Goal: Transaction & Acquisition: Purchase product/service

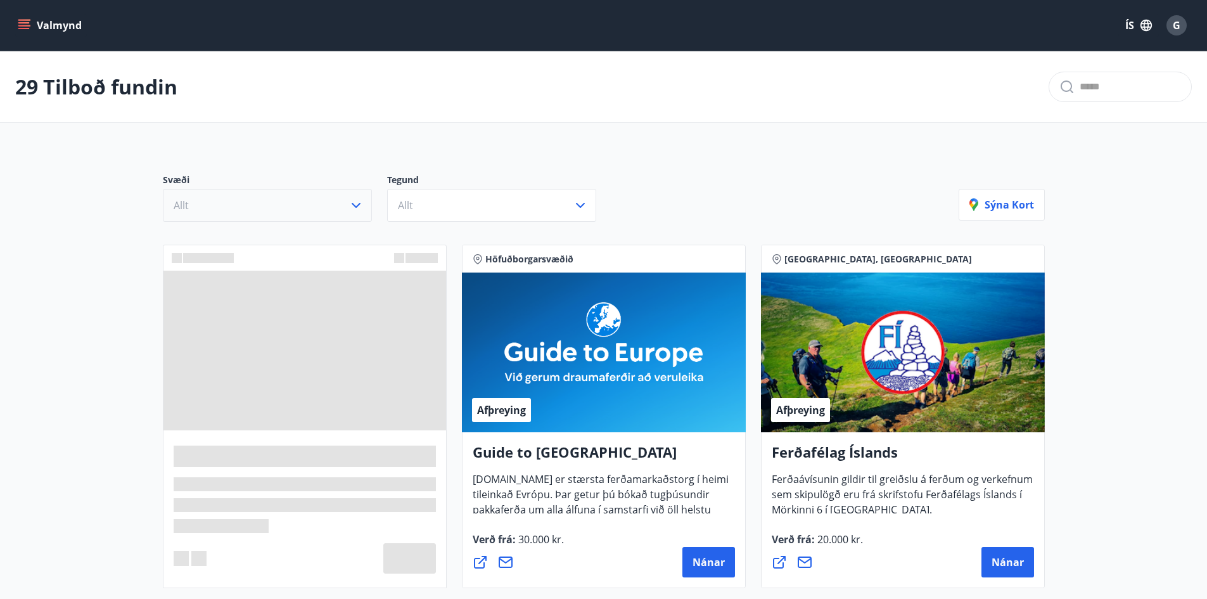
click at [360, 203] on icon "button" at bounding box center [356, 205] width 9 height 5
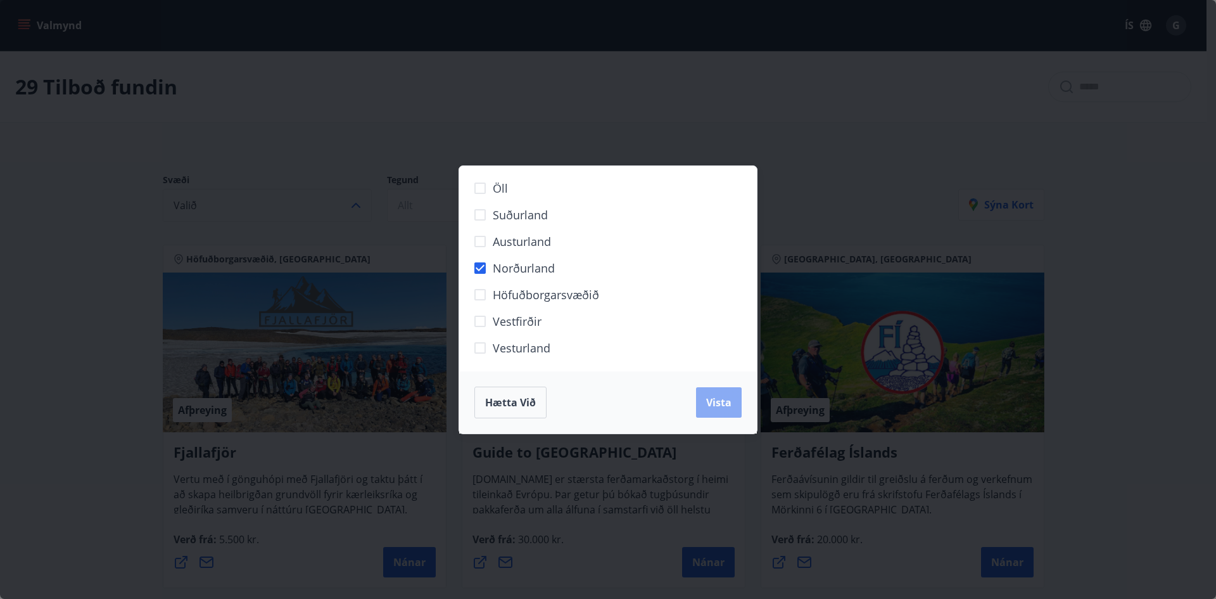
click at [713, 401] on span "Vista" at bounding box center [718, 402] width 25 height 14
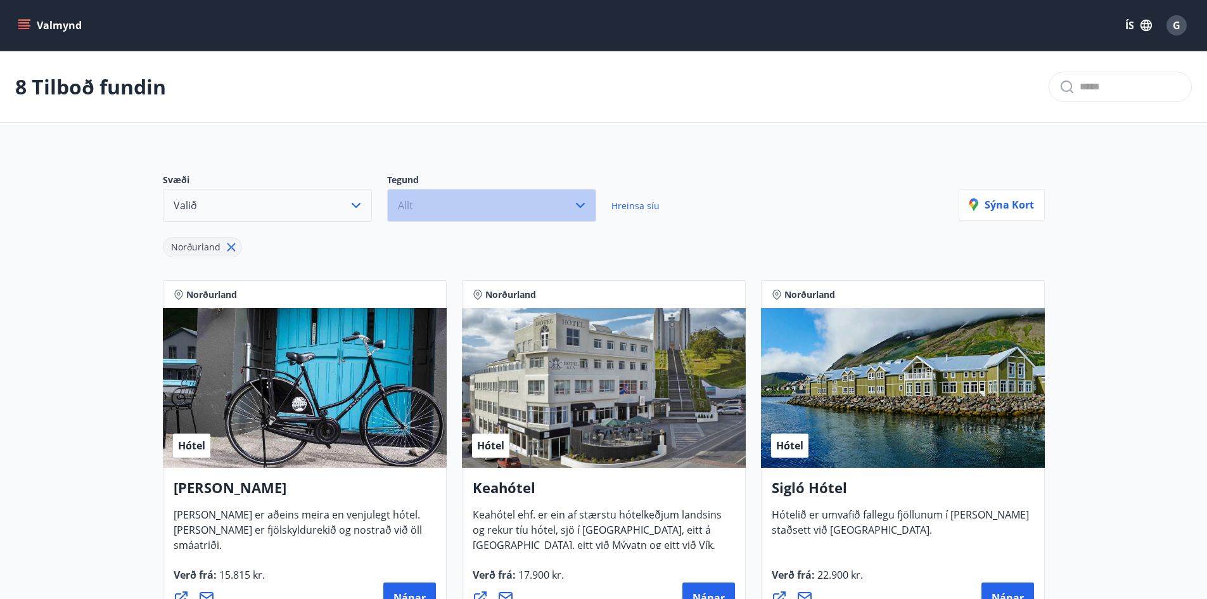
click at [580, 206] on icon "button" at bounding box center [580, 205] width 15 height 15
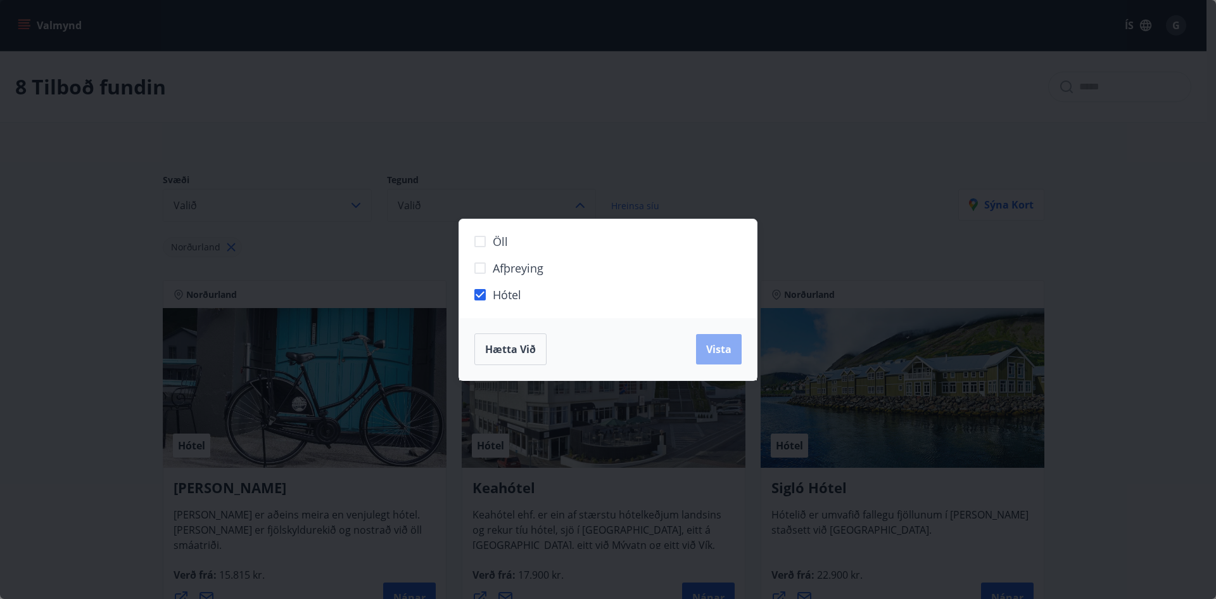
click at [720, 352] on span "Vista" at bounding box center [718, 349] width 25 height 14
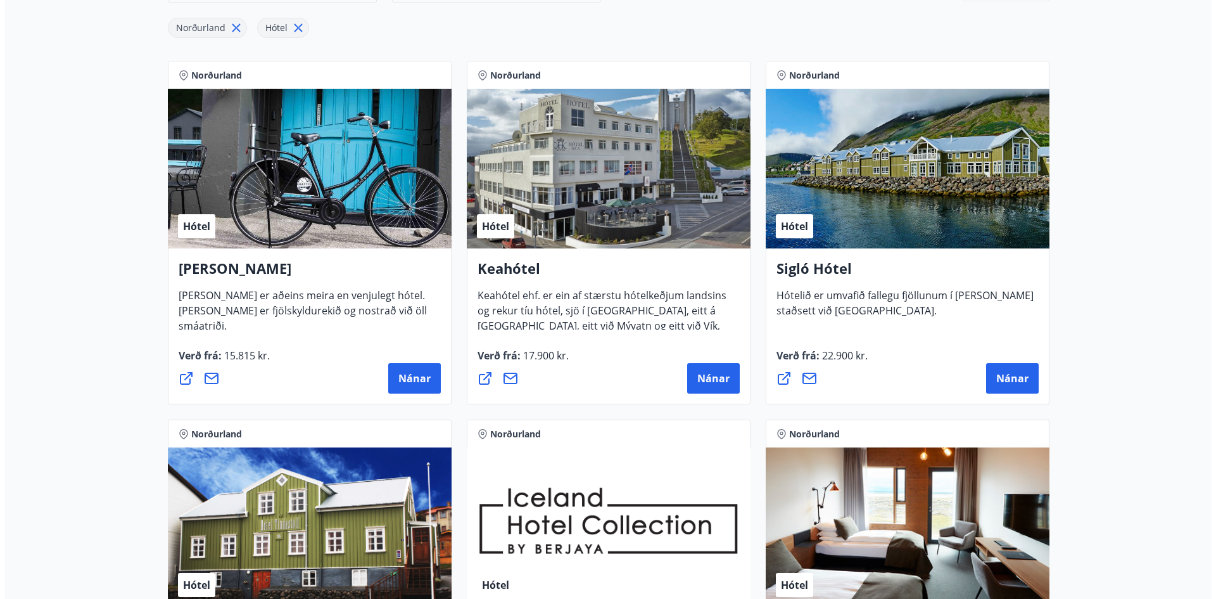
scroll to position [190, 0]
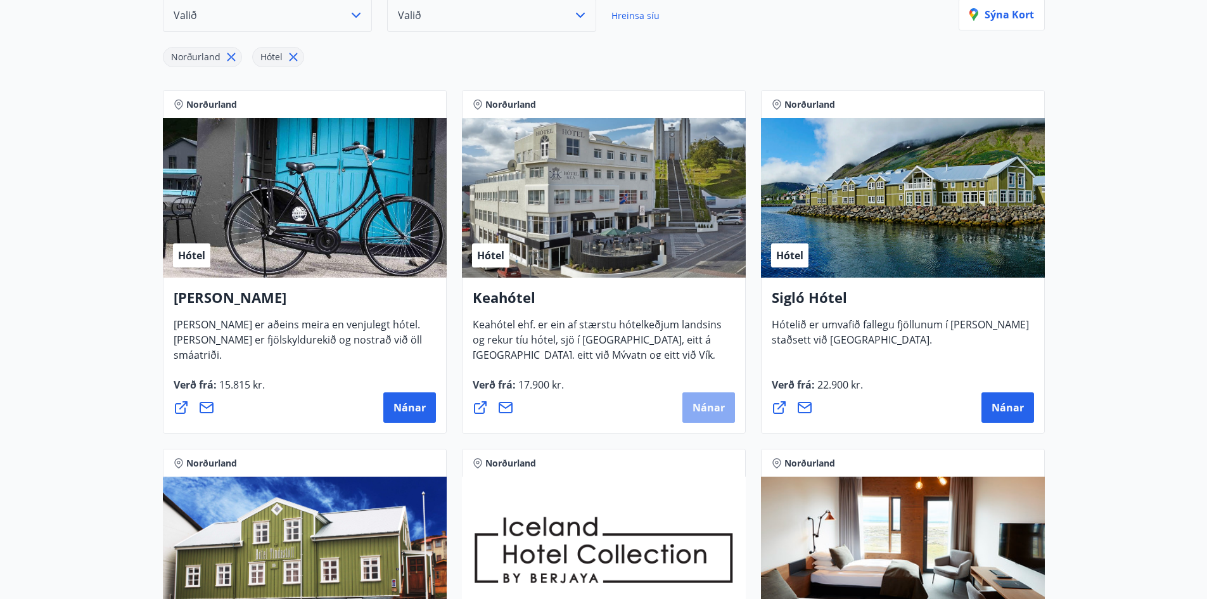
click at [710, 415] on button "Nánar" at bounding box center [708, 407] width 53 height 30
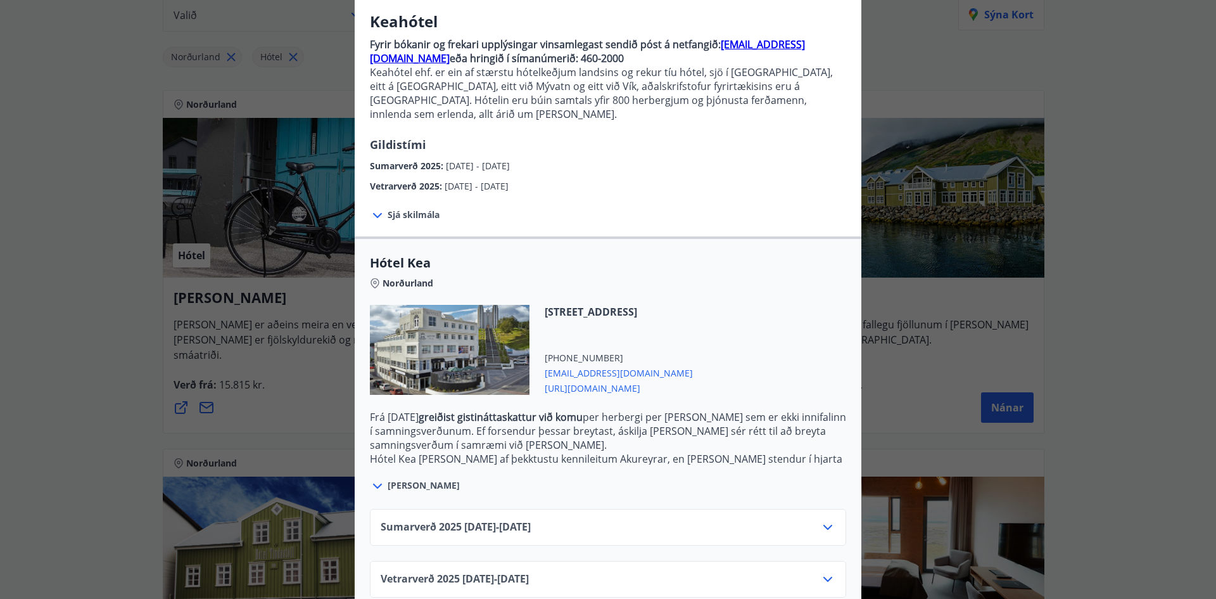
scroll to position [110, 0]
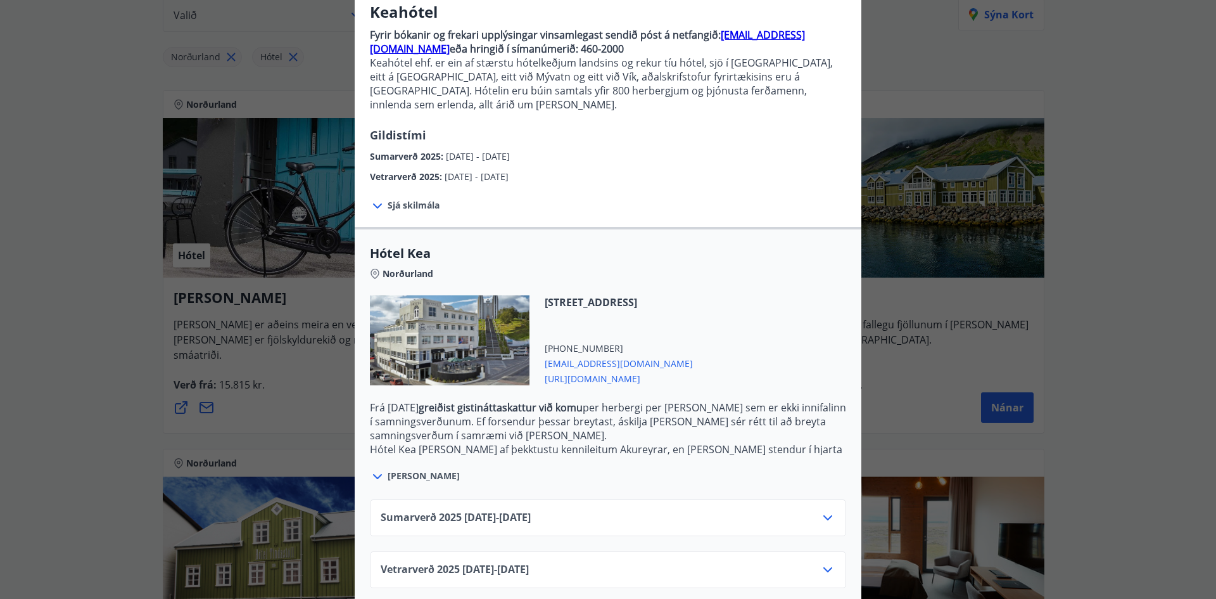
click at [822, 510] on icon at bounding box center [827, 517] width 15 height 15
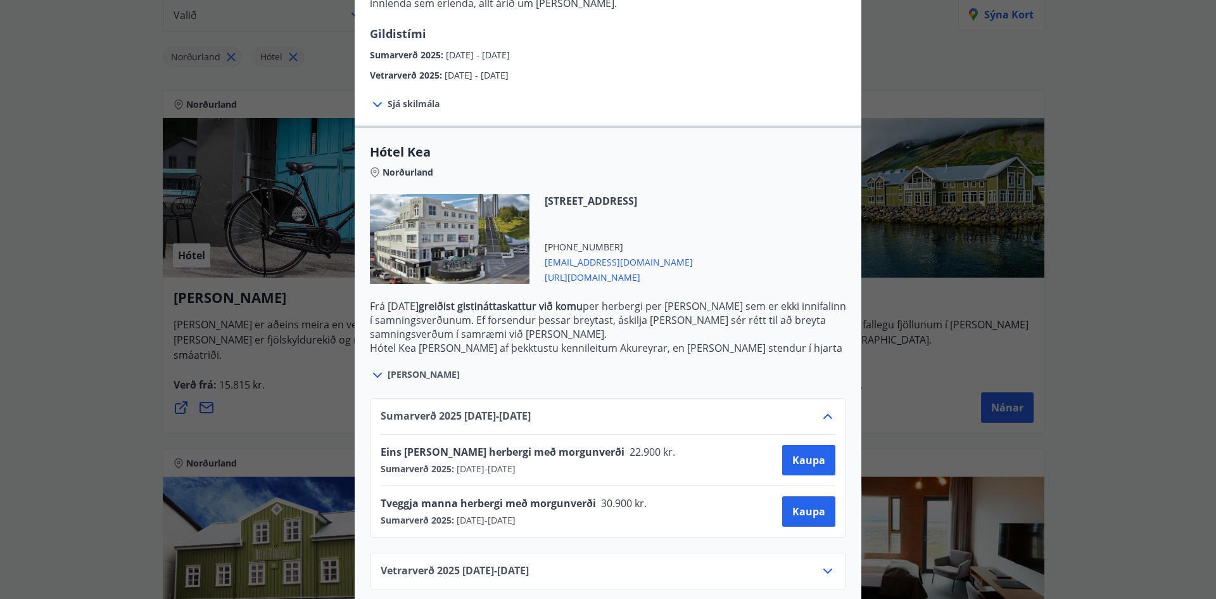
scroll to position [213, 0]
click at [798, 503] on span "Kaupa" at bounding box center [808, 510] width 33 height 14
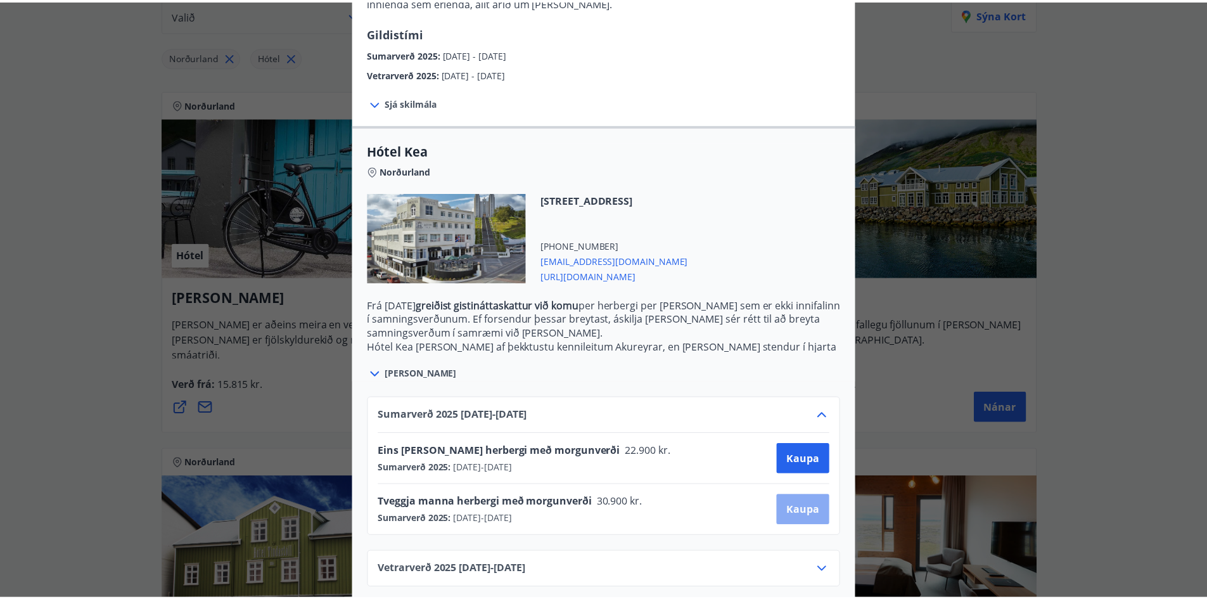
scroll to position [2, 0]
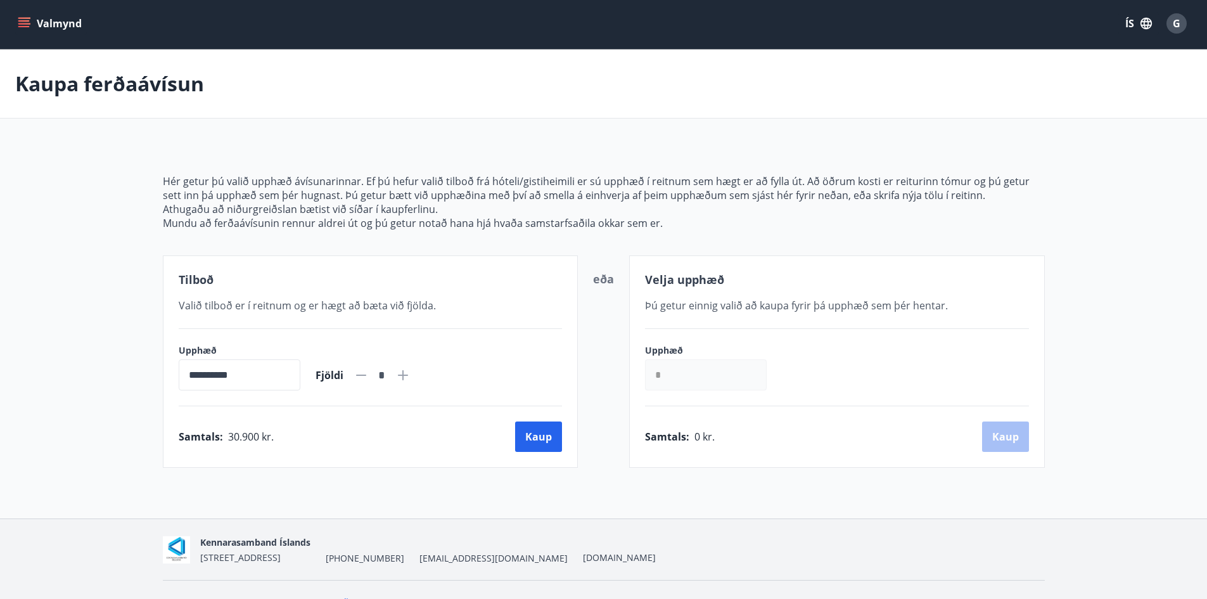
click at [410, 378] on icon at bounding box center [402, 374] width 15 height 15
type input "*"
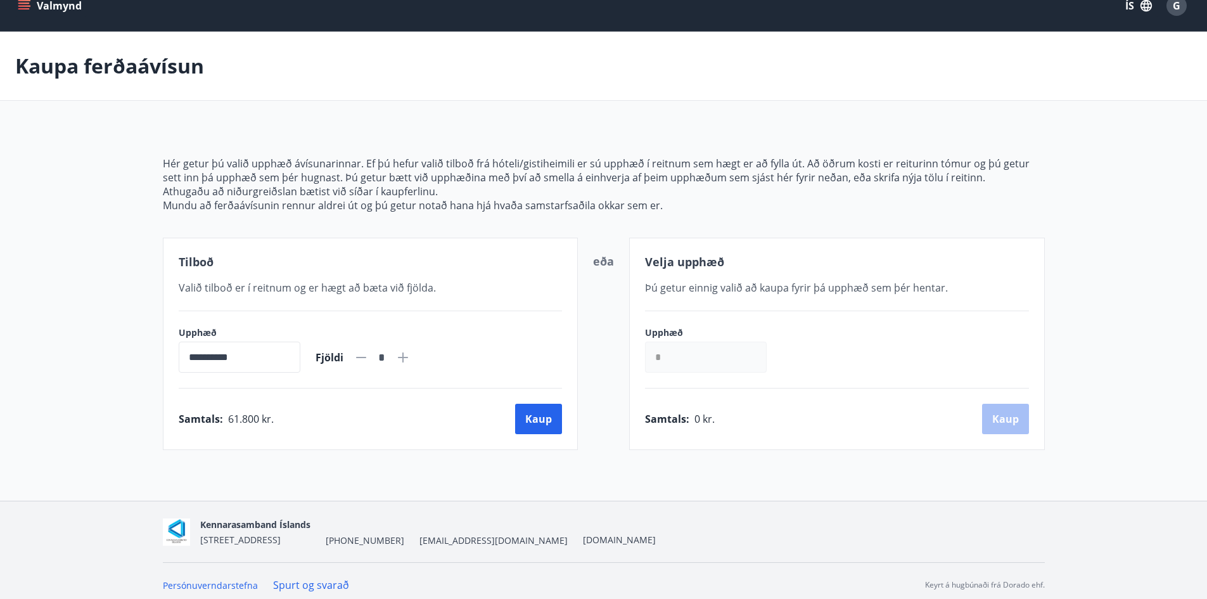
scroll to position [28, 0]
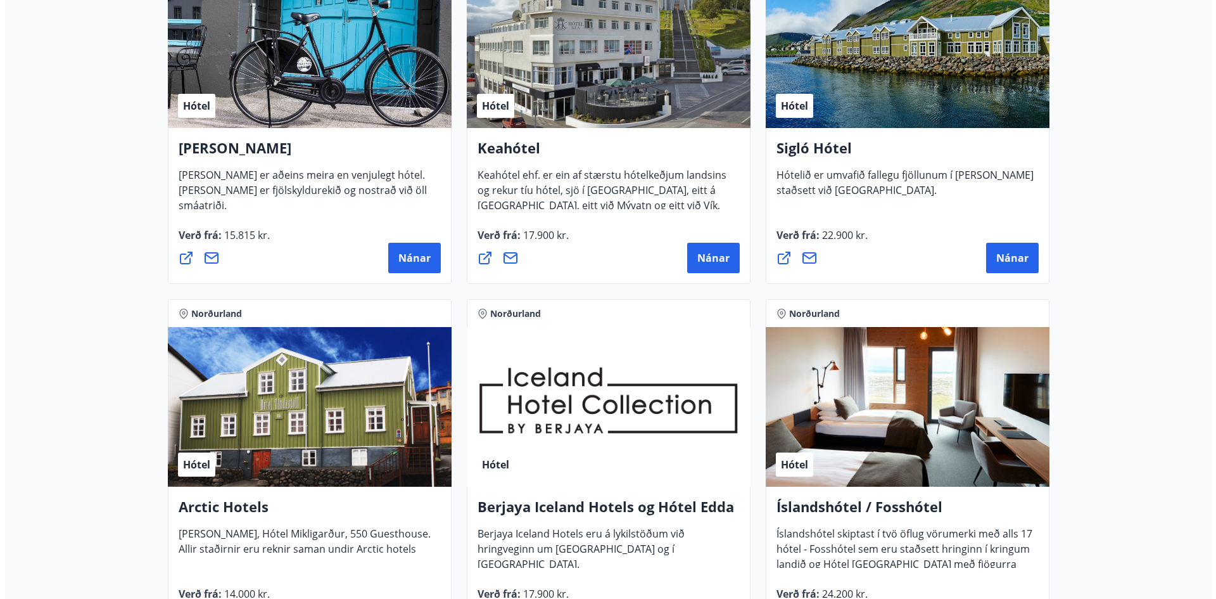
scroll to position [336, 0]
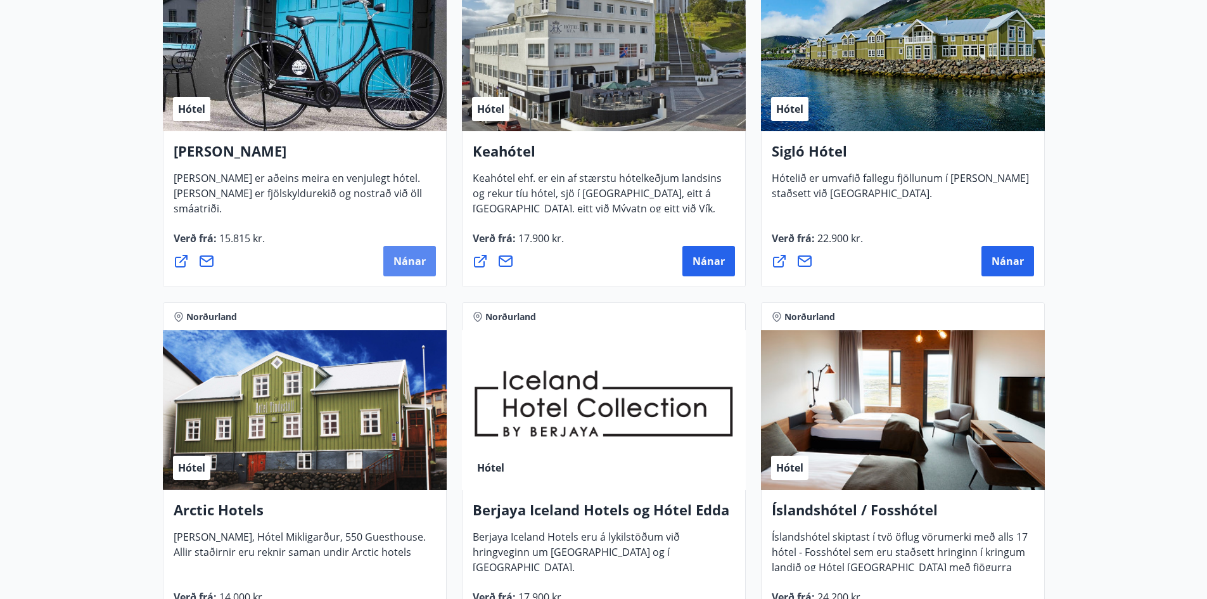
click at [409, 265] on span "Nánar" at bounding box center [409, 261] width 32 height 14
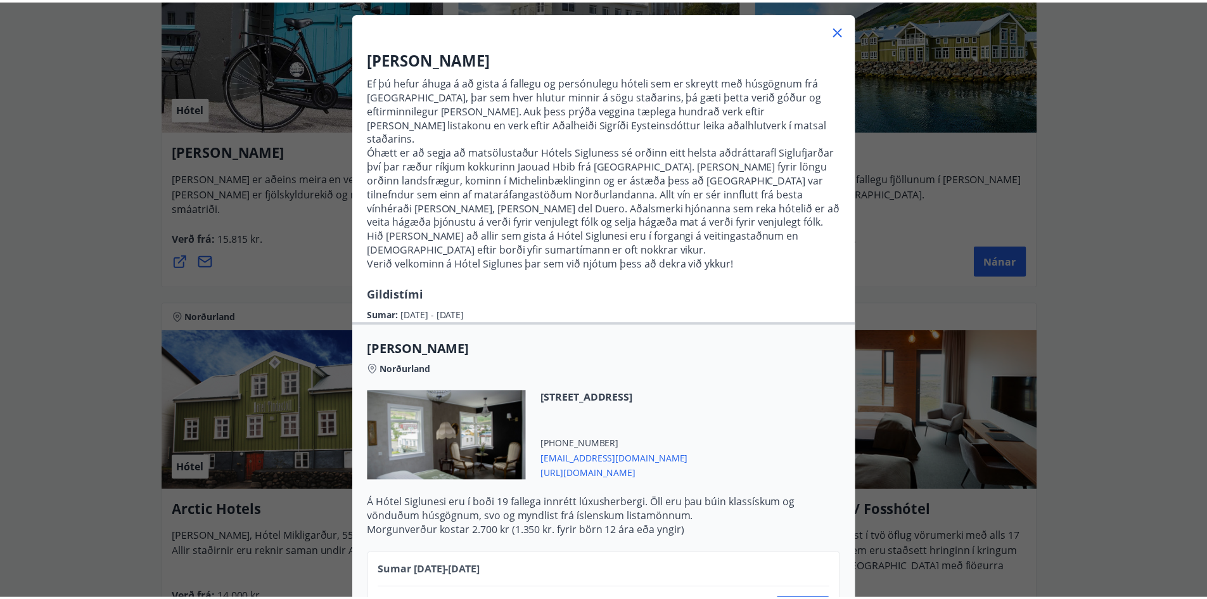
scroll to position [0, 0]
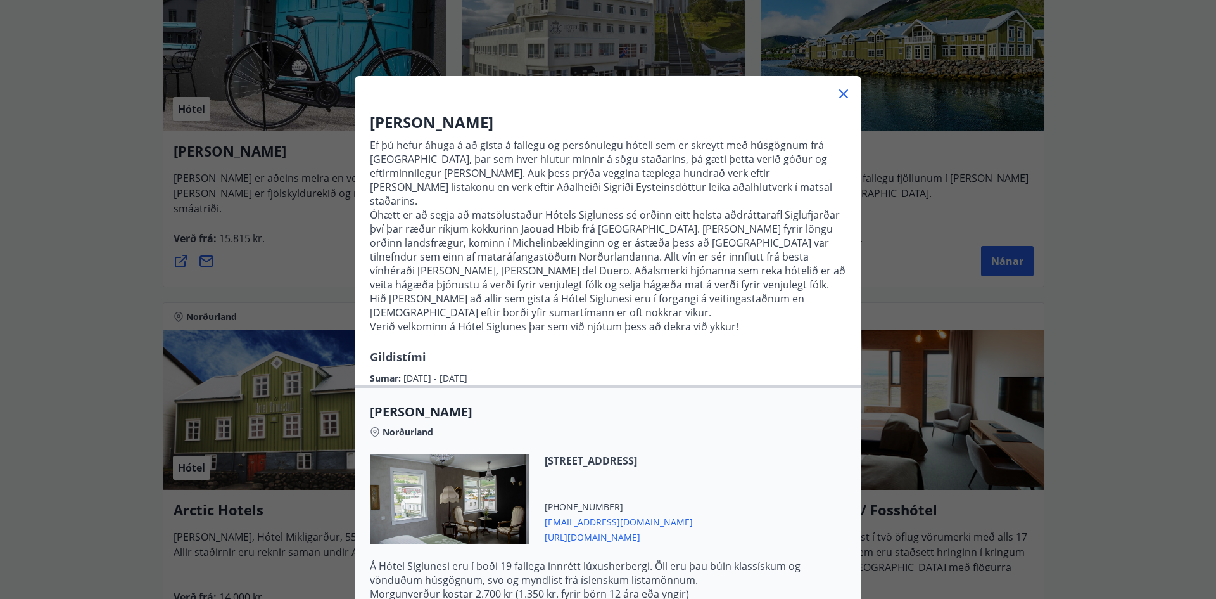
click at [841, 92] on icon at bounding box center [843, 93] width 9 height 9
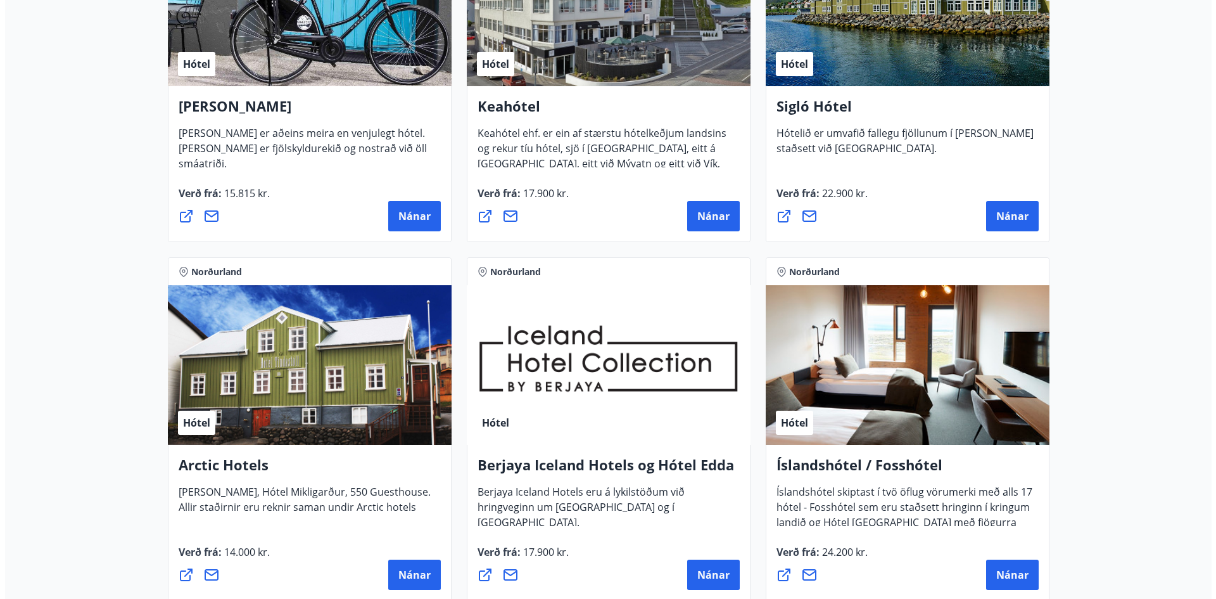
scroll to position [526, 0]
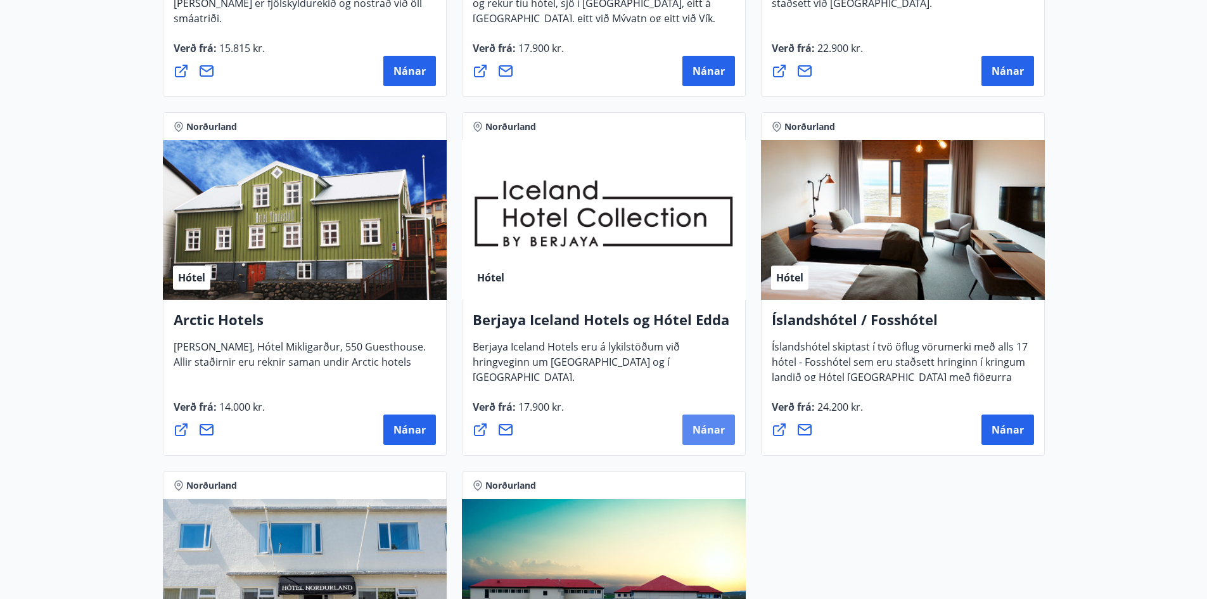
click at [712, 429] on span "Nánar" at bounding box center [708, 430] width 32 height 14
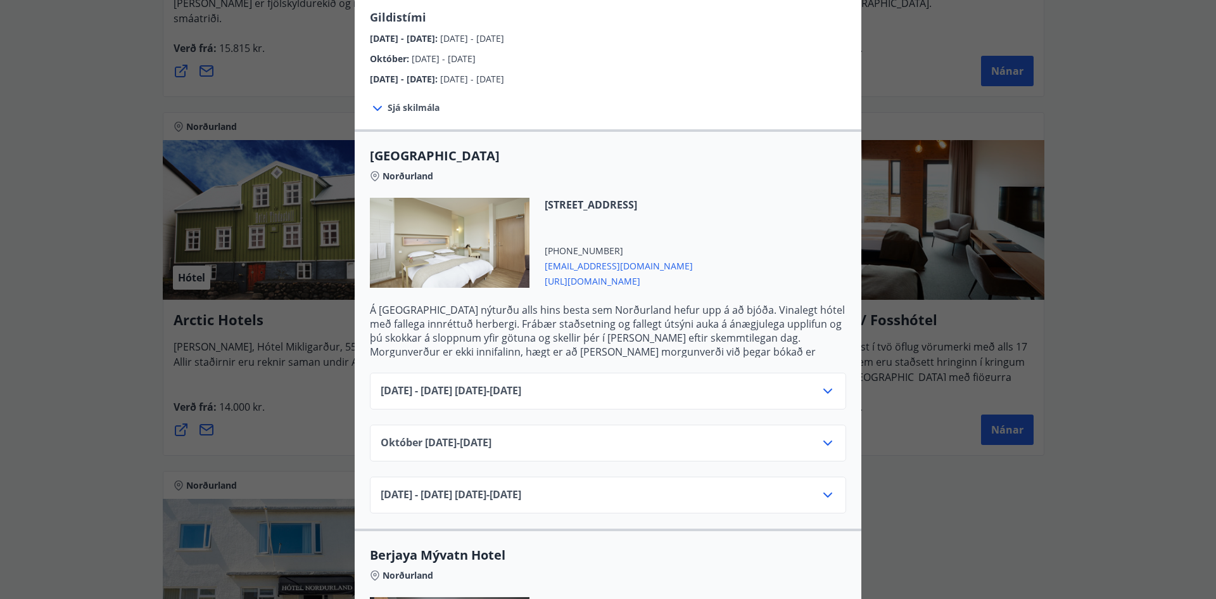
scroll to position [380, 0]
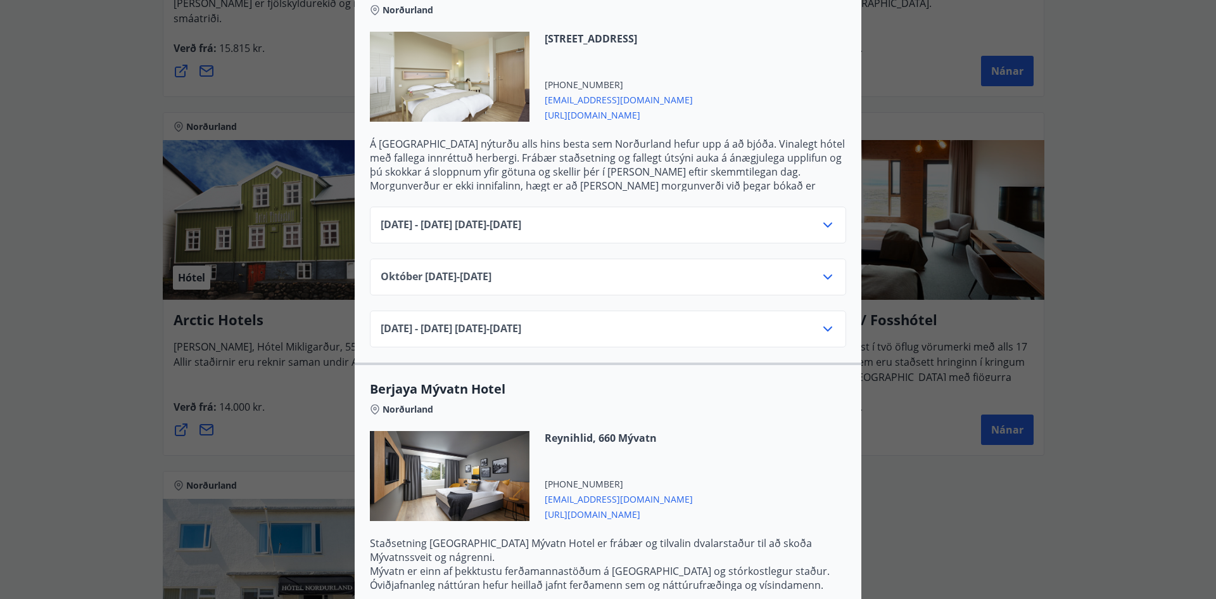
click at [821, 217] on icon at bounding box center [827, 224] width 15 height 15
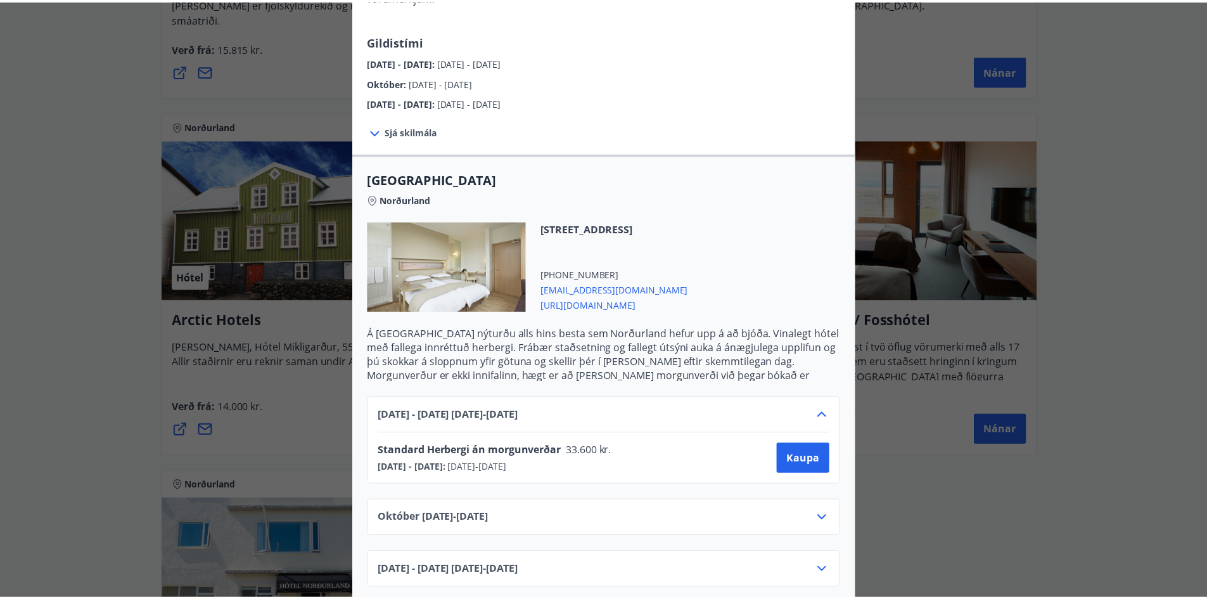
scroll to position [0, 0]
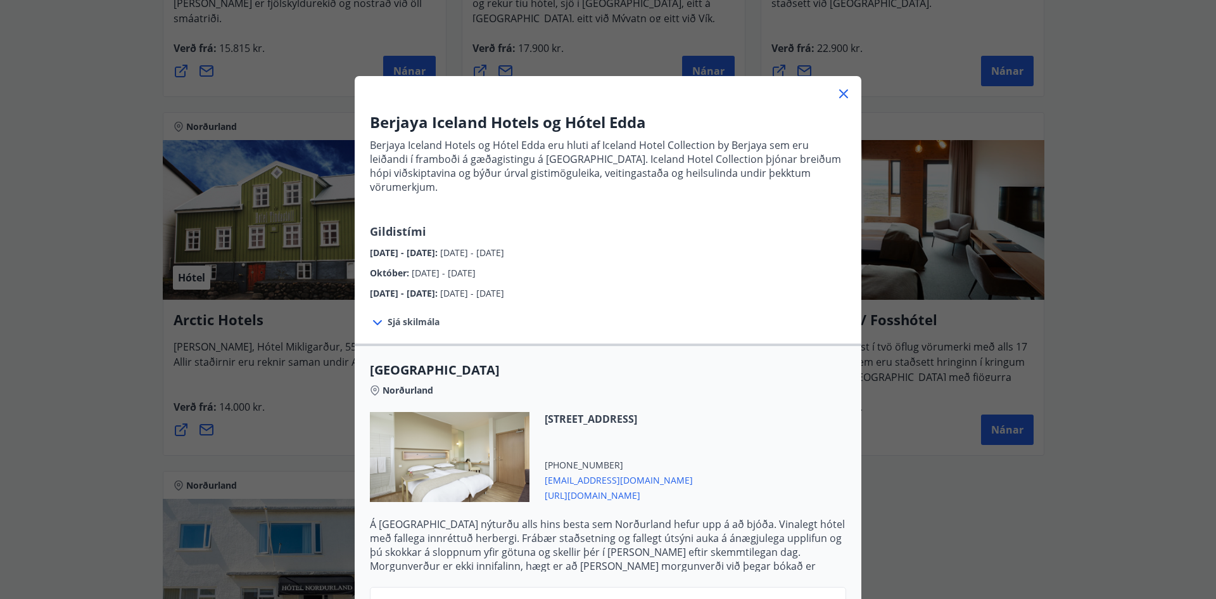
click at [843, 95] on icon at bounding box center [843, 93] width 15 height 15
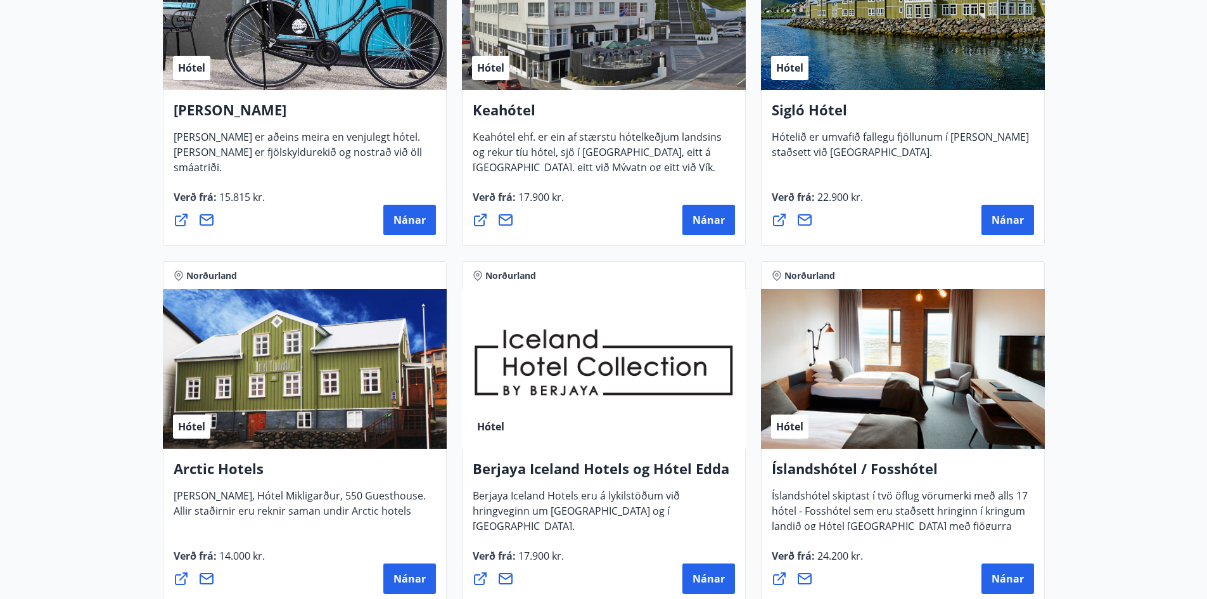
scroll to position [146, 0]
